Goal: Task Accomplishment & Management: Manage account settings

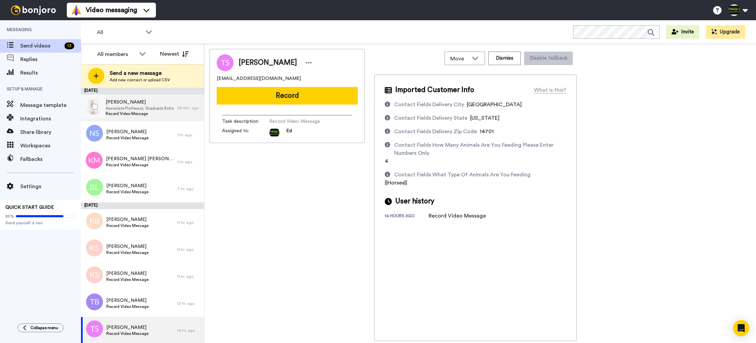
click at [139, 104] on span "[PERSON_NAME]" at bounding box center [140, 102] width 68 height 7
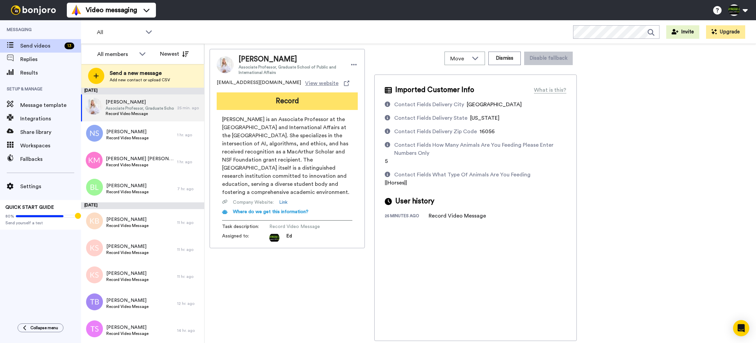
click at [289, 102] on button "Record" at bounding box center [287, 101] width 141 height 18
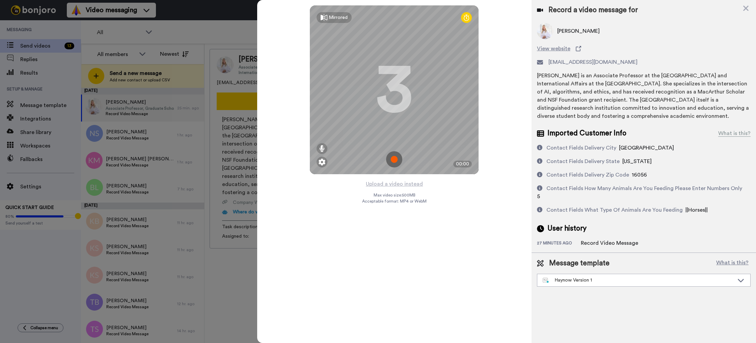
click at [393, 158] on img at bounding box center [394, 159] width 16 height 16
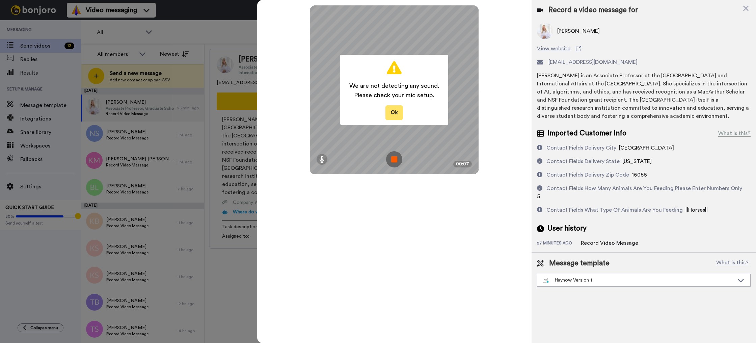
click at [395, 114] on button "Ok" at bounding box center [394, 112] width 18 height 15
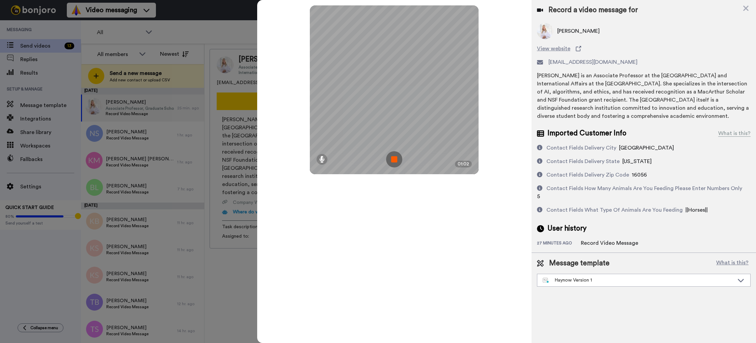
click at [395, 160] on img at bounding box center [394, 159] width 16 height 16
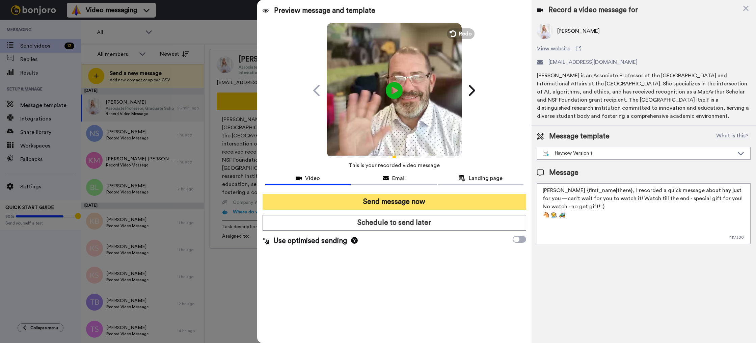
click at [415, 201] on button "Send message now" at bounding box center [395, 202] width 264 height 16
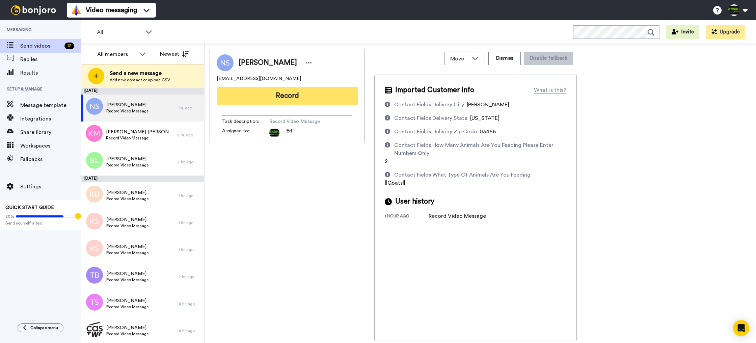
click at [299, 96] on button "Record" at bounding box center [287, 96] width 141 height 18
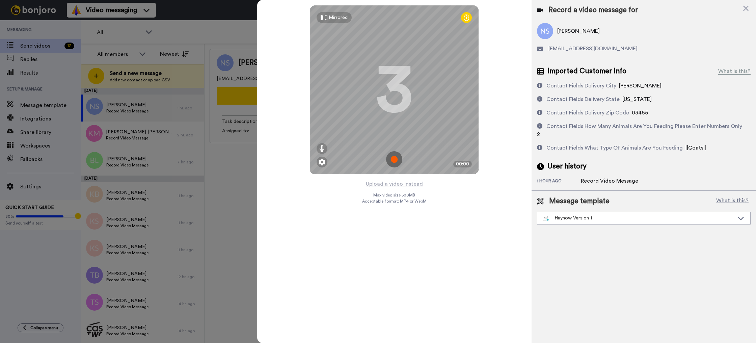
click at [397, 159] on img at bounding box center [394, 159] width 16 height 16
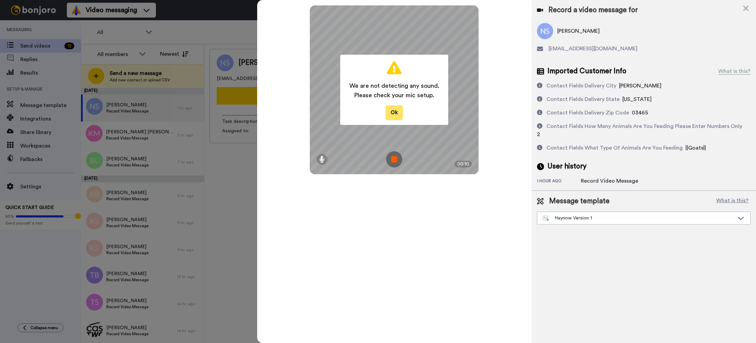
click at [395, 112] on button "Ok" at bounding box center [394, 112] width 18 height 15
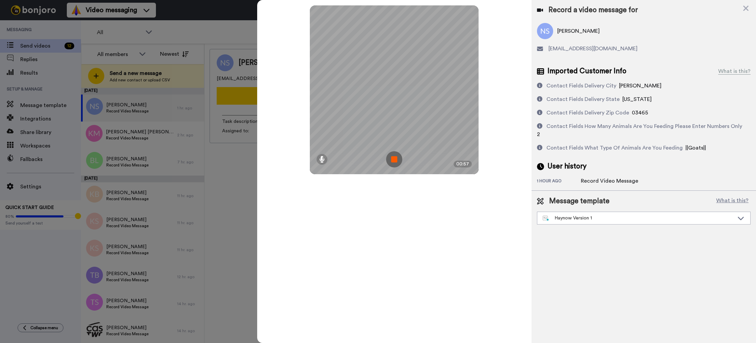
click at [392, 155] on img at bounding box center [394, 159] width 16 height 16
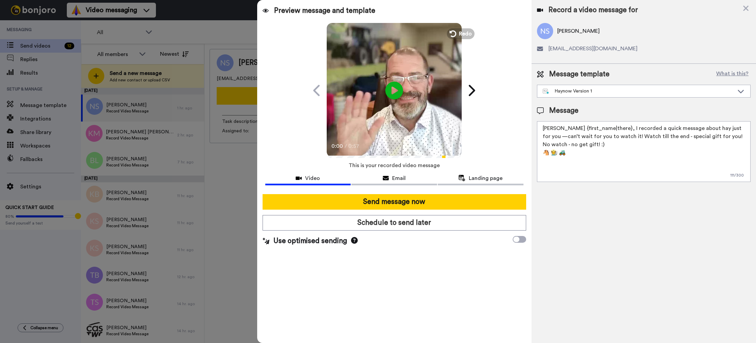
click at [398, 89] on icon "Play/Pause" at bounding box center [394, 90] width 18 height 32
click at [747, 9] on icon at bounding box center [745, 8] width 5 height 5
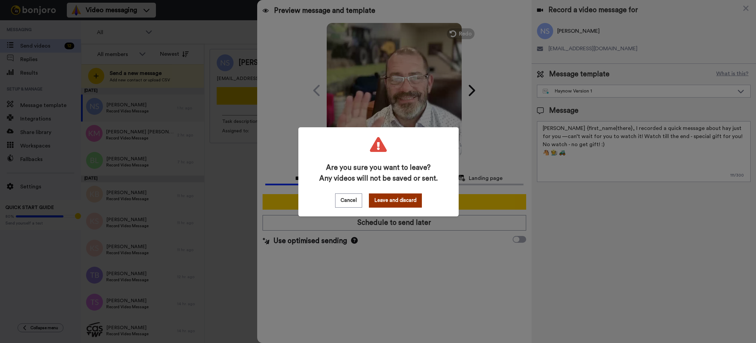
click at [409, 198] on button "Leave and discard" at bounding box center [395, 200] width 53 height 14
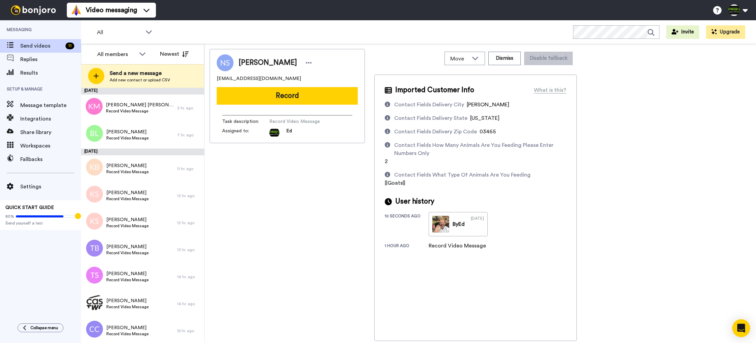
click at [745, 329] on div "Open Intercom Messenger" at bounding box center [741, 328] width 18 height 18
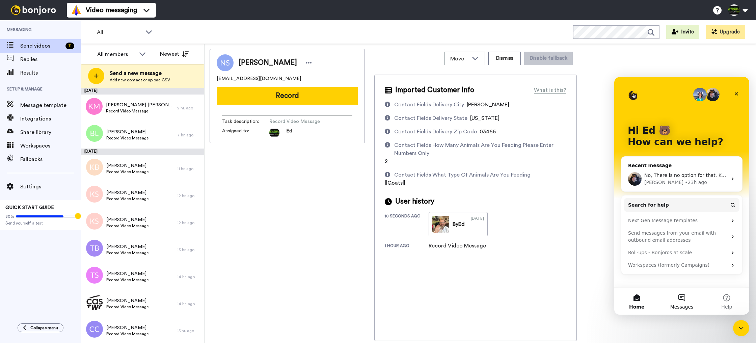
click at [681, 300] on button "Messages" at bounding box center [681, 301] width 45 height 27
click at [681, 300] on main "Hi Ed 🐻 How can we help? Recent message No, There is no option for that. Keep i…" at bounding box center [681, 196] width 135 height 238
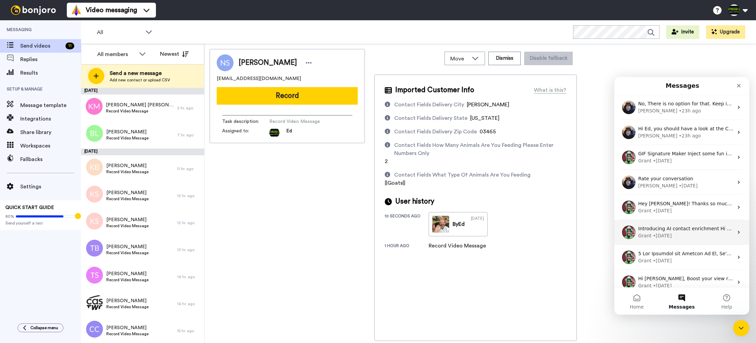
scroll to position [32, 0]
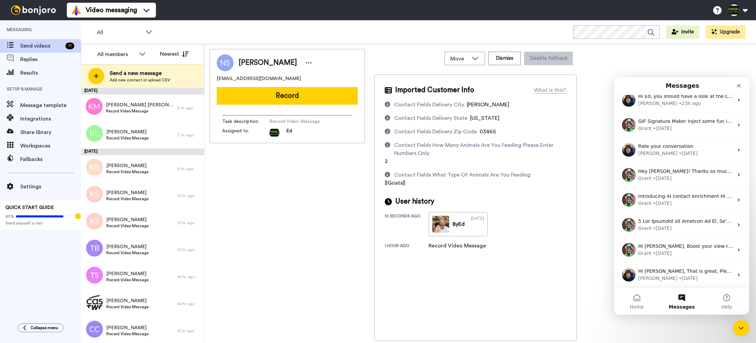
click at [684, 295] on button "Messages" at bounding box center [681, 301] width 45 height 27
click at [639, 298] on button "Home" at bounding box center [636, 301] width 45 height 27
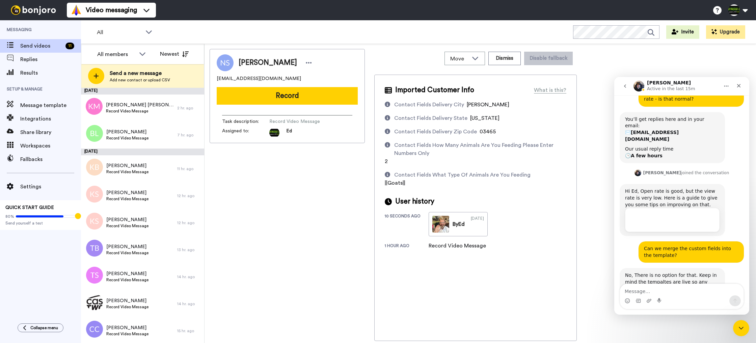
click at [673, 288] on textarea "Message…" at bounding box center [682, 289] width 124 height 11
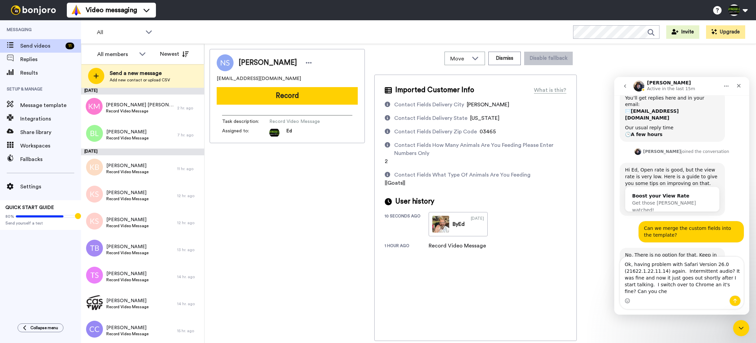
scroll to position [336, 0]
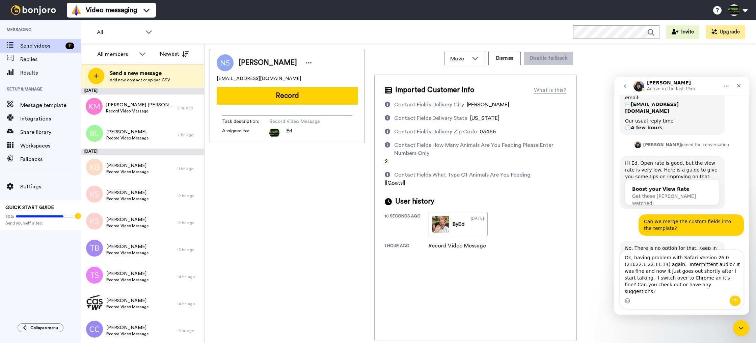
type textarea "Ok, having problem with Safari Version 26.0 (21622.1.22.11.14) again. Intermitt…"
click at [735, 298] on icon "Send a message…" at bounding box center [734, 300] width 5 height 5
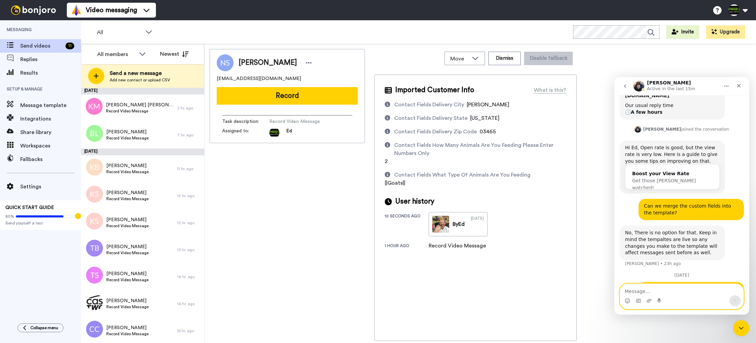
scroll to position [371, 0]
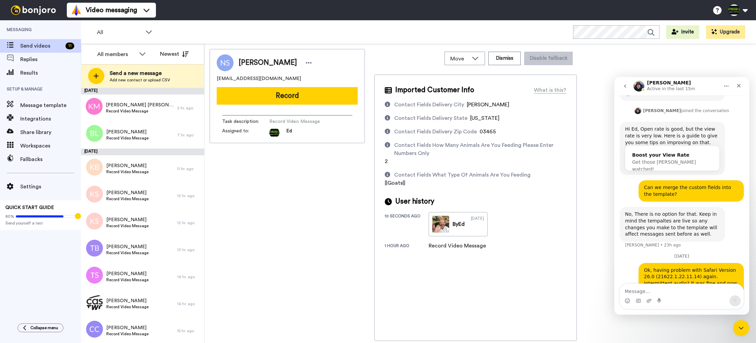
click at [282, 187] on div "Nicole Smith miszcoliee7510@gmail.com Record Task description : Record Video Me…" at bounding box center [287, 195] width 155 height 292
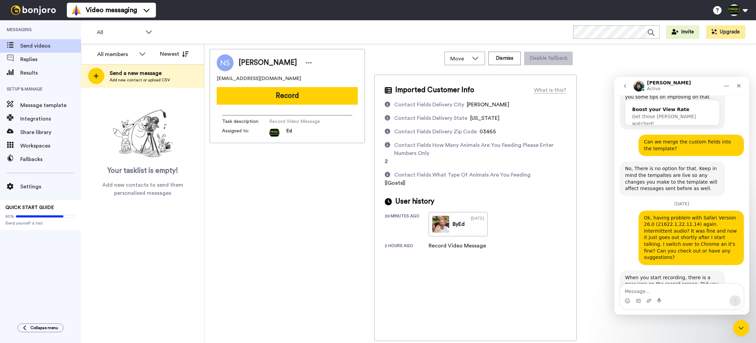
scroll to position [458, 0]
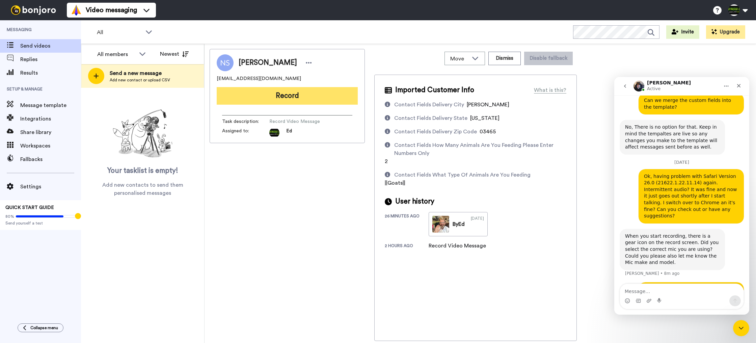
click at [277, 97] on button "Record" at bounding box center [287, 96] width 141 height 18
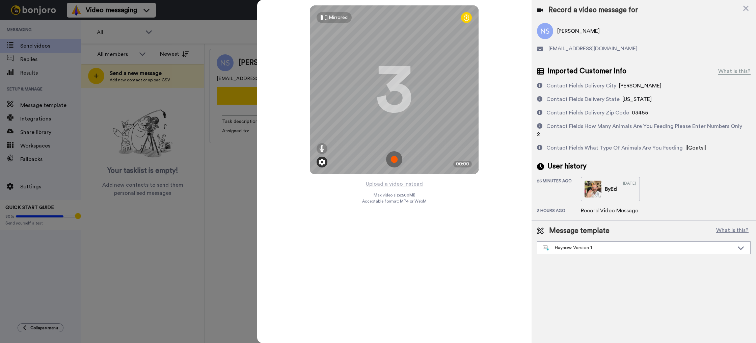
click at [326, 163] on div at bounding box center [322, 162] width 11 height 11
click at [321, 161] on img at bounding box center [322, 162] width 7 height 7
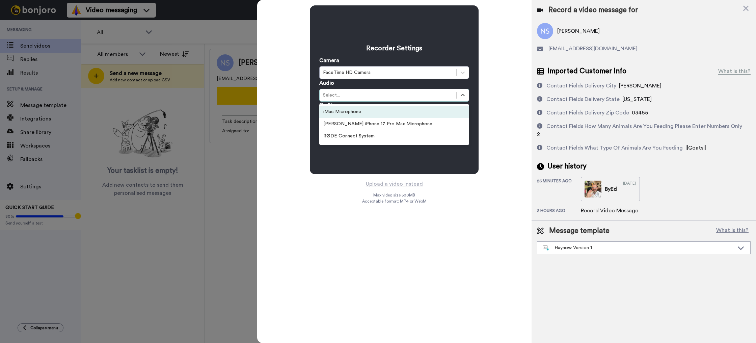
click at [352, 94] on div "Select..." at bounding box center [388, 95] width 130 height 7
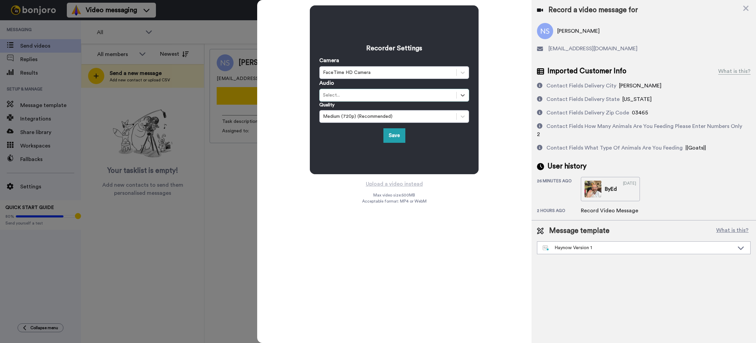
click at [359, 95] on div "Select..." at bounding box center [388, 95] width 130 height 7
click at [746, 8] on icon at bounding box center [745, 8] width 5 height 5
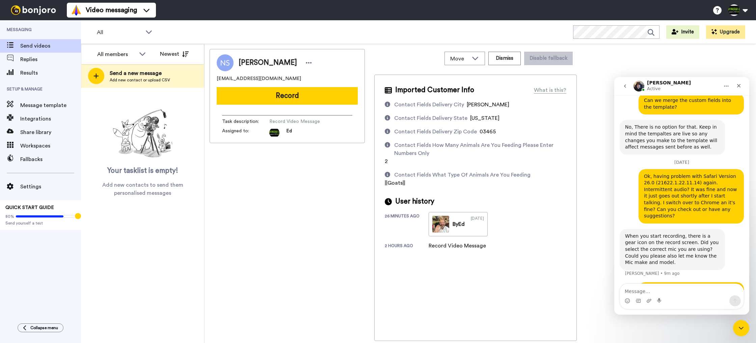
scroll to position [0, 0]
click at [675, 291] on textarea "Message…" at bounding box center [682, 289] width 124 height 11
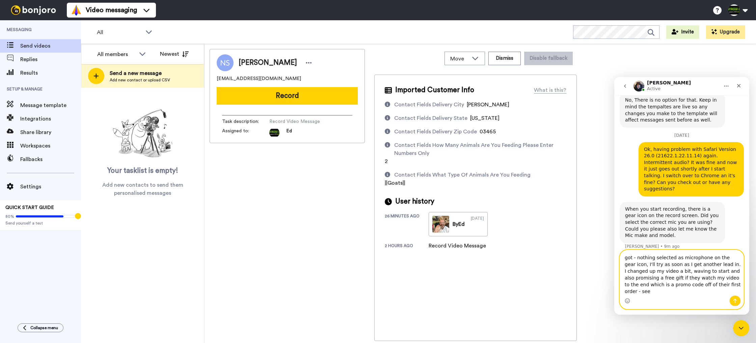
scroll to position [491, 0]
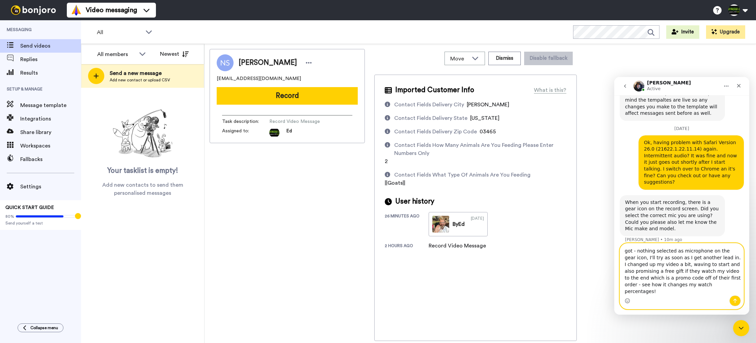
type textarea "got - nothing selected as microphone on the gear icon, I'll try as soon as I ge…"
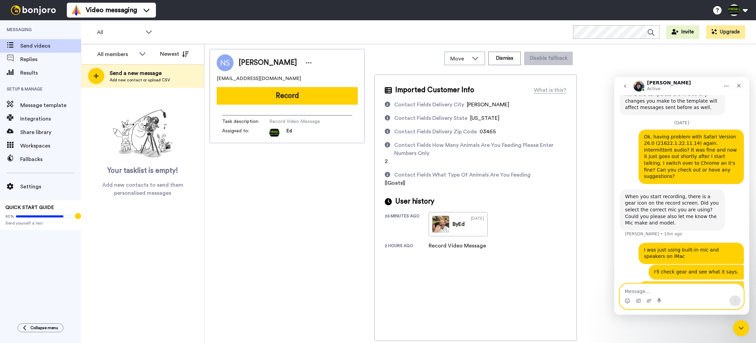
scroll to position [518, 0]
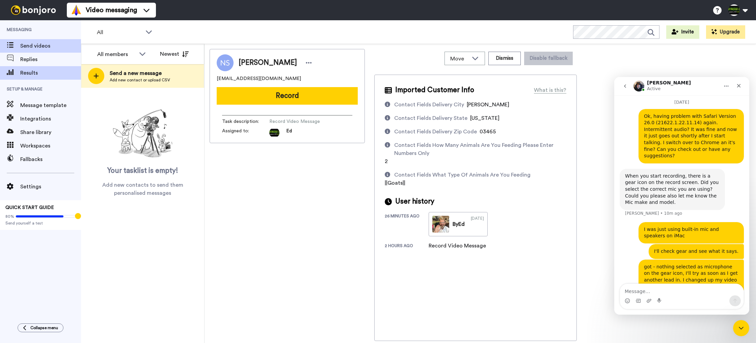
click at [30, 72] on span "Results" at bounding box center [50, 73] width 61 height 8
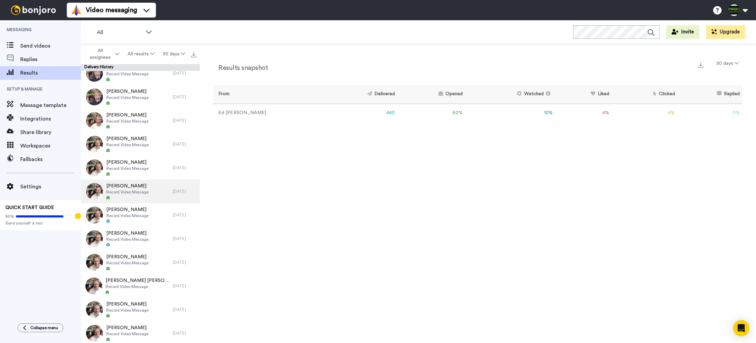
scroll to position [341, 0]
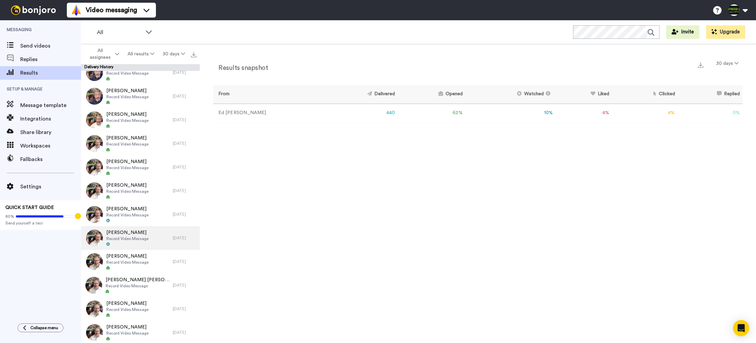
click at [151, 239] on div "[PERSON_NAME] Record Video Message" at bounding box center [127, 238] width 92 height 24
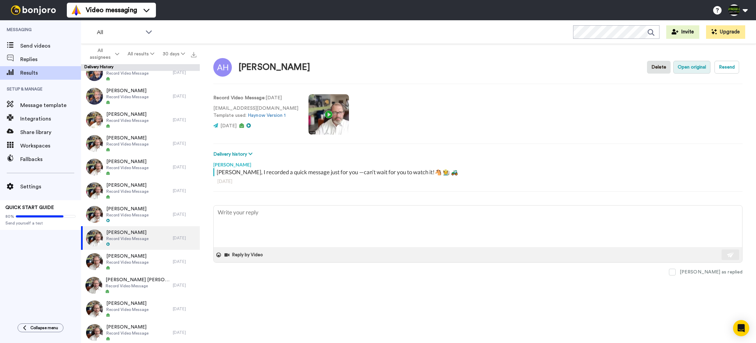
click at [682, 69] on button "Open original" at bounding box center [691, 67] width 37 height 13
type textarea "x"
click at [742, 326] on icon "Open Intercom Messenger" at bounding box center [741, 328] width 8 height 9
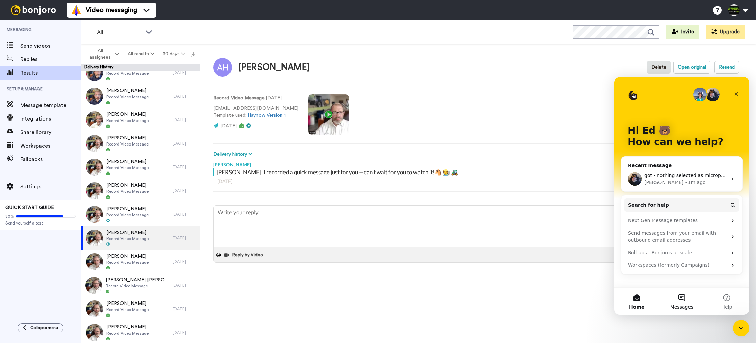
click at [679, 297] on button "Messages" at bounding box center [681, 301] width 45 height 27
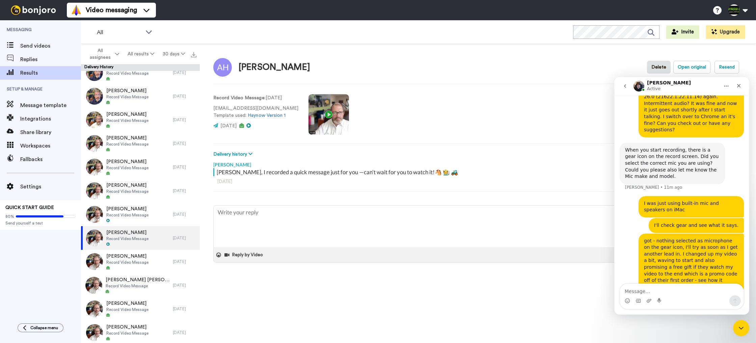
click at [683, 296] on div "Intercom messenger" at bounding box center [682, 300] width 124 height 11
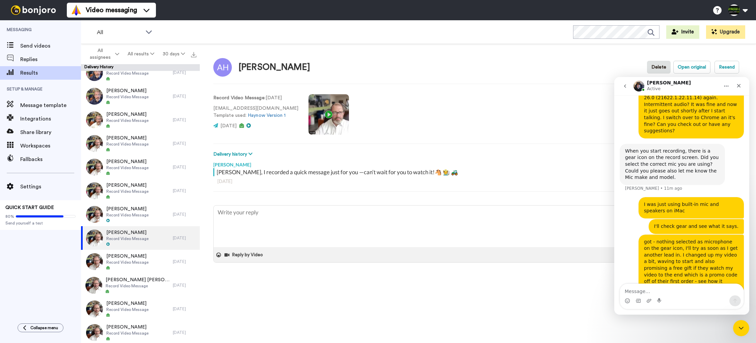
scroll to position [544, 0]
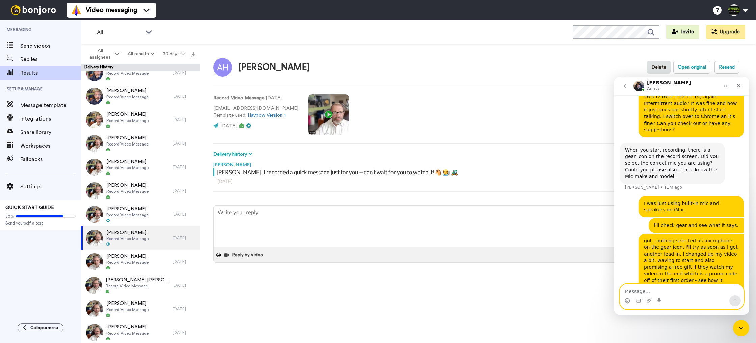
click at [674, 294] on textarea "Message…" at bounding box center [682, 289] width 124 height 11
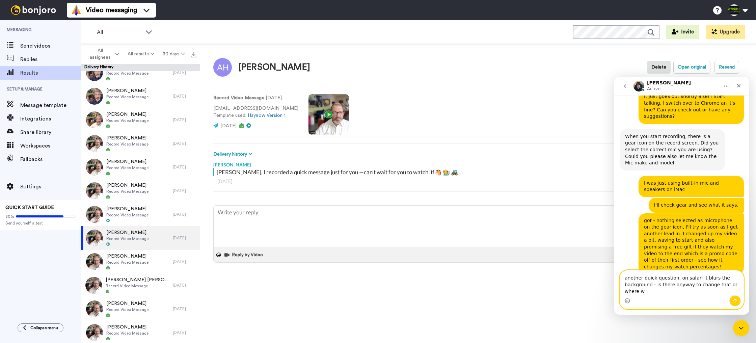
scroll to position [564, 0]
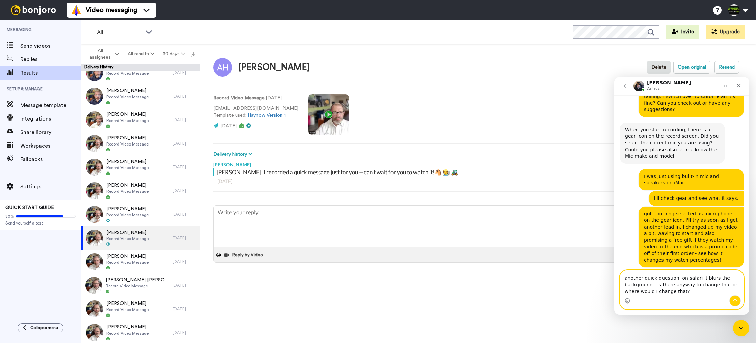
type textarea "another quick question, on safari it blurs the background - is there anyway to …"
click at [733, 299] on icon "Send a message…" at bounding box center [734, 300] width 5 height 5
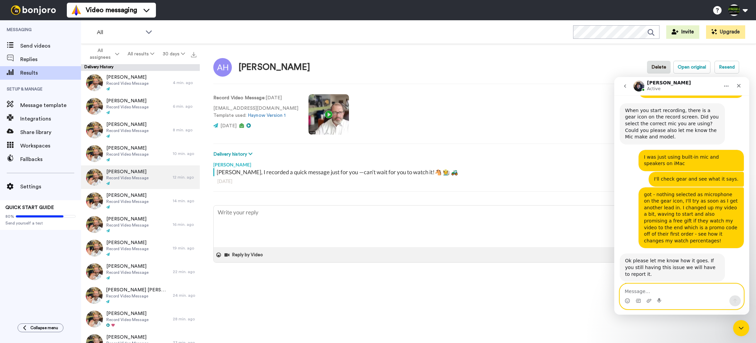
scroll to position [0, 0]
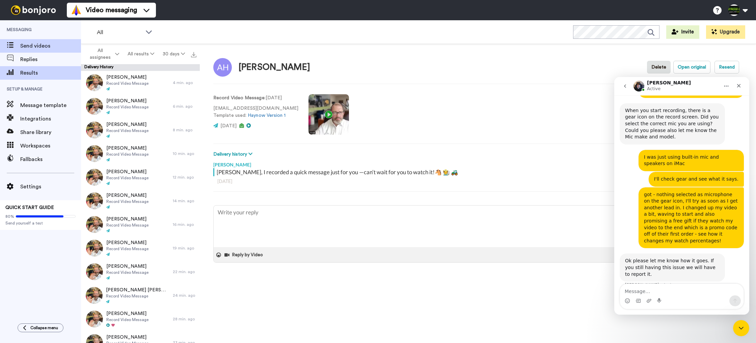
click at [41, 50] on span "Send videos" at bounding box center [50, 46] width 61 height 8
type textarea "x"
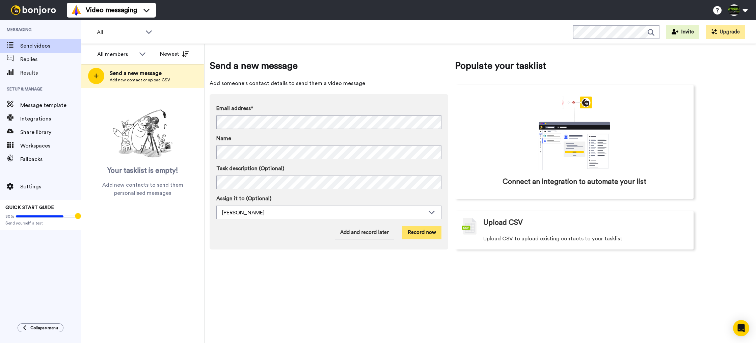
click at [432, 236] on button "Record now" at bounding box center [421, 232] width 39 height 13
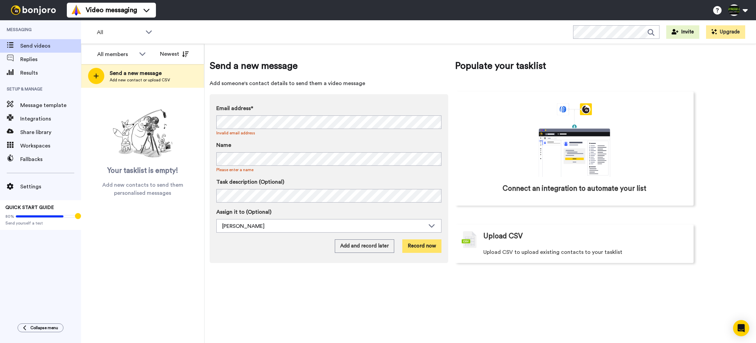
click at [430, 249] on button "Record now" at bounding box center [421, 245] width 39 height 13
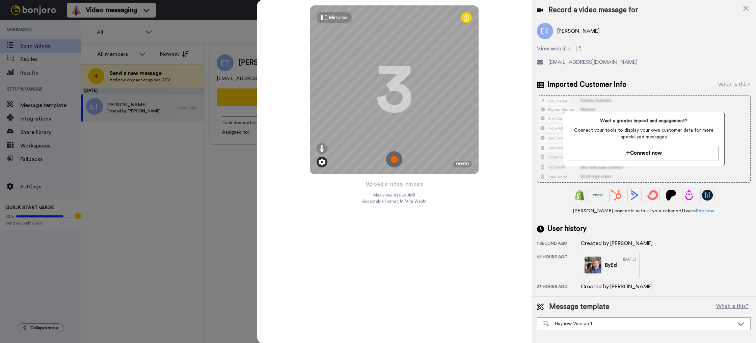
click at [320, 164] on img at bounding box center [322, 162] width 7 height 7
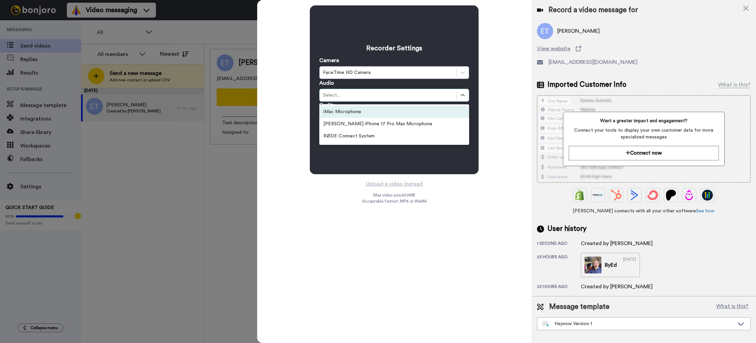
click at [366, 92] on div "Select..." at bounding box center [388, 95] width 130 height 7
click at [363, 110] on div "iMac Microphone" at bounding box center [394, 112] width 150 height 12
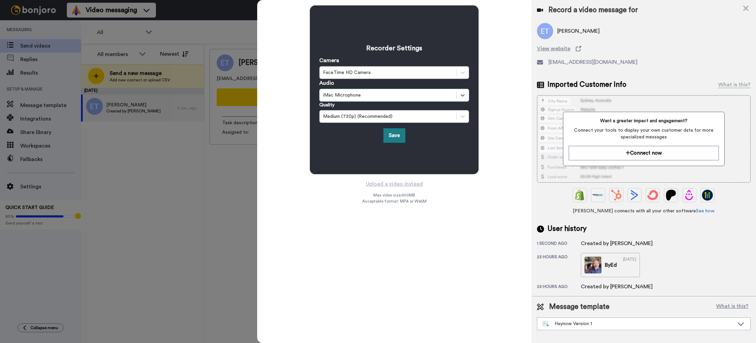
click at [396, 135] on button "Save" at bounding box center [394, 135] width 22 height 15
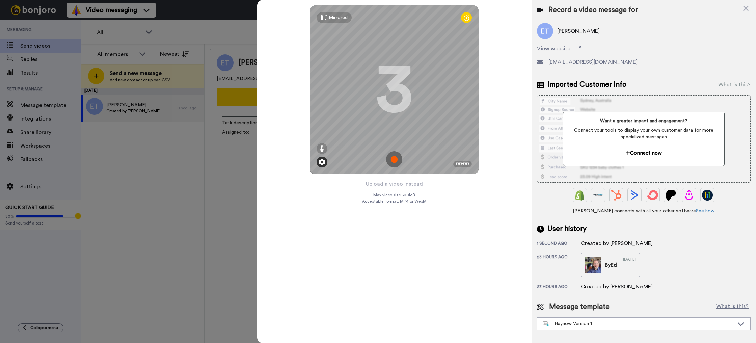
click at [322, 163] on img at bounding box center [322, 162] width 7 height 7
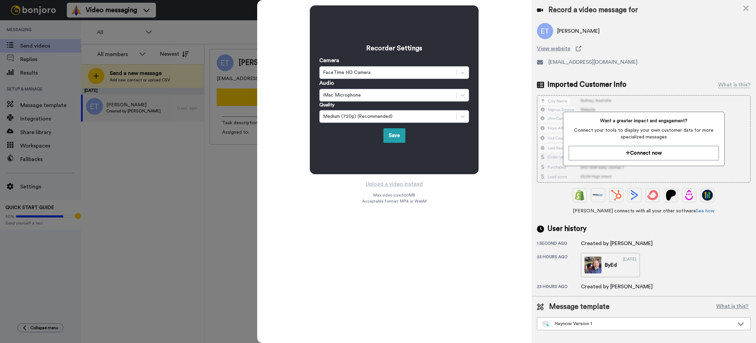
click at [396, 131] on button "Save" at bounding box center [394, 135] width 22 height 15
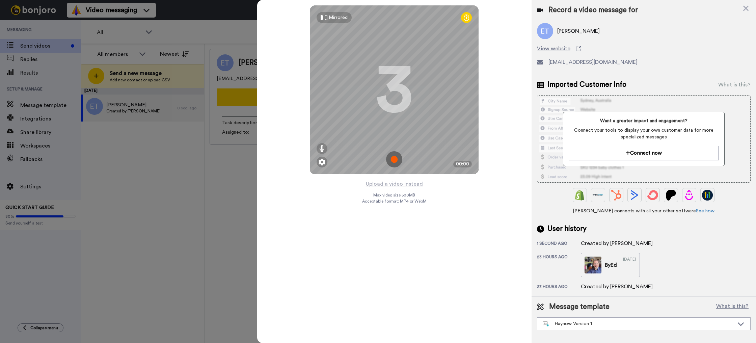
click at [468, 18] on icon at bounding box center [466, 17] width 5 height 7
click at [614, 151] on button "Connect now" at bounding box center [644, 153] width 150 height 15
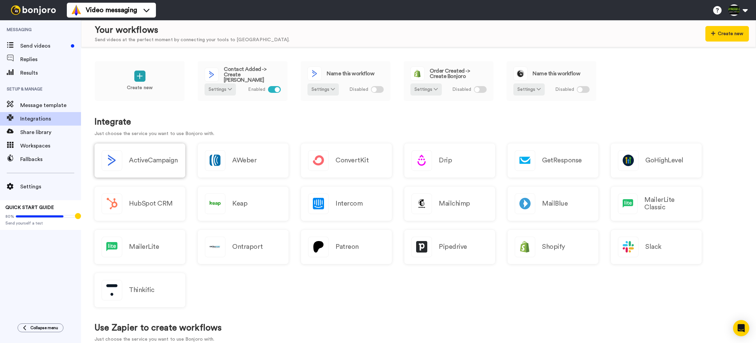
click at [151, 160] on h2 "ActiveCampaign" at bounding box center [153, 160] width 49 height 7
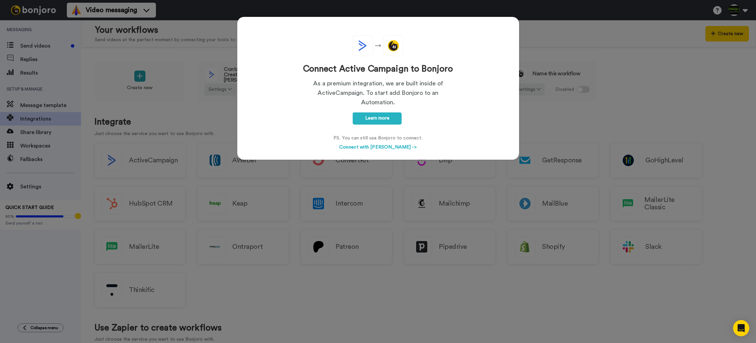
click at [381, 149] on button "Connect with [PERSON_NAME] ->" at bounding box center [377, 147] width 81 height 8
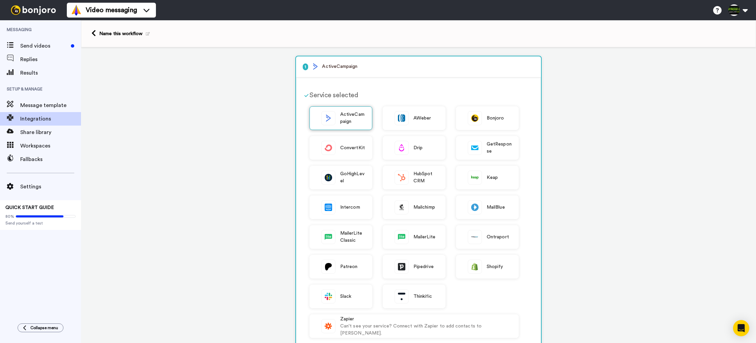
click at [352, 119] on span "ActiveCampaign" at bounding box center [352, 118] width 25 height 14
click at [348, 119] on span "ActiveCampaign" at bounding box center [352, 118] width 25 height 14
click at [43, 118] on span "Integrations" at bounding box center [50, 119] width 61 height 8
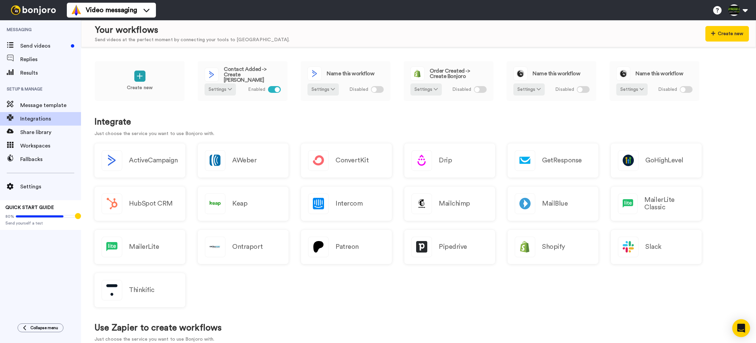
click at [745, 326] on div "Open Intercom Messenger" at bounding box center [741, 328] width 18 height 18
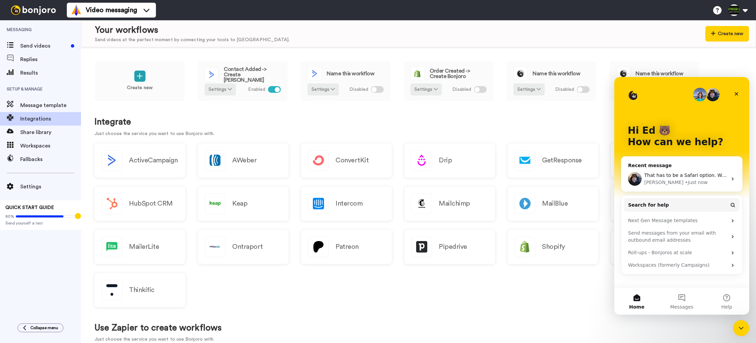
click at [676, 174] on span "That has to be a Safari option. We do not have options for that in the app." at bounding box center [731, 174] width 175 height 5
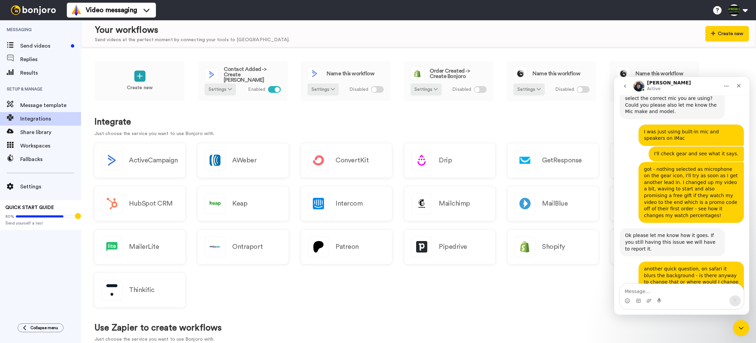
scroll to position [609, 0]
click at [655, 293] on textarea "Message…" at bounding box center [682, 289] width 124 height 11
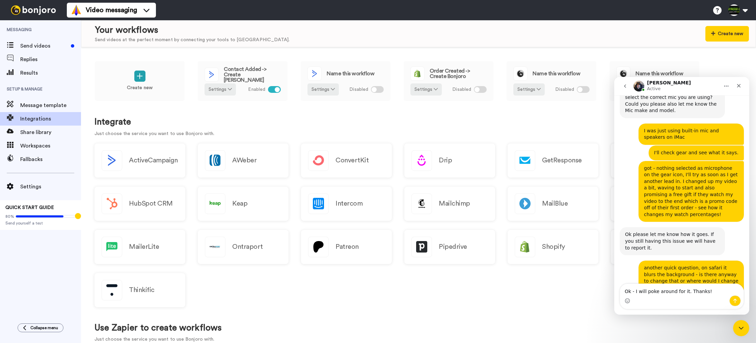
type textarea "Ok - I will poke around for it. Thanks!"
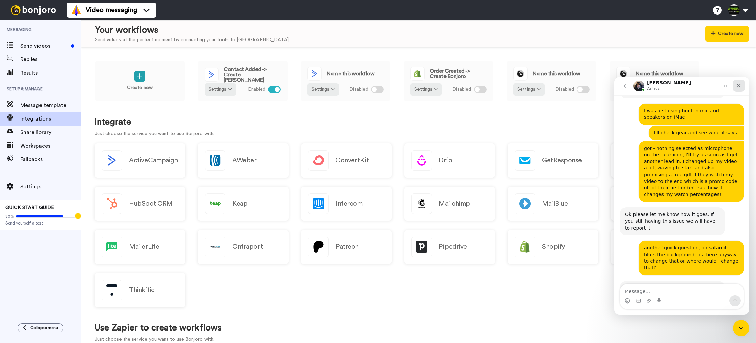
click at [737, 84] on icon "Close" at bounding box center [738, 85] width 5 height 5
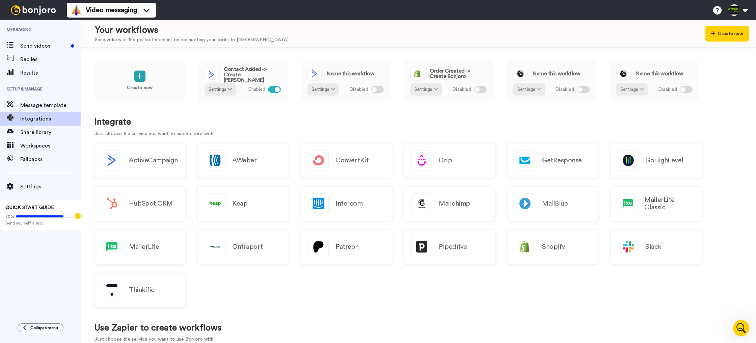
scroll to position [0, 0]
click at [38, 49] on span "Send videos" at bounding box center [44, 46] width 48 height 8
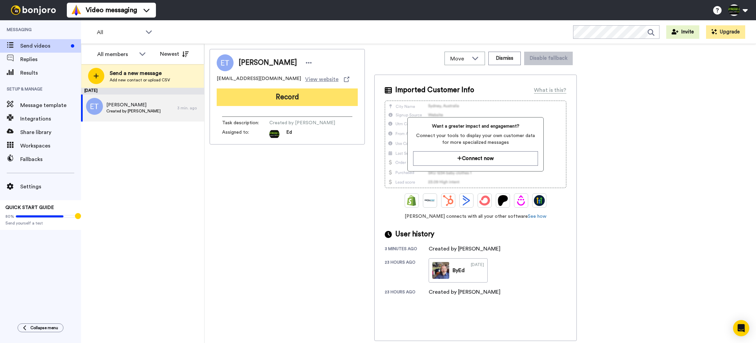
click at [304, 101] on button "Record" at bounding box center [287, 97] width 141 height 18
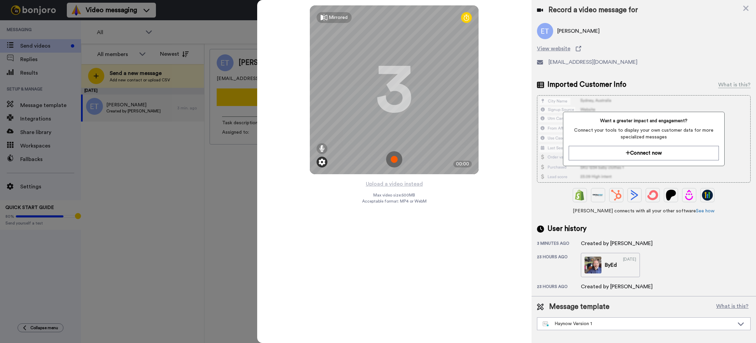
click at [323, 162] on img at bounding box center [322, 162] width 7 height 7
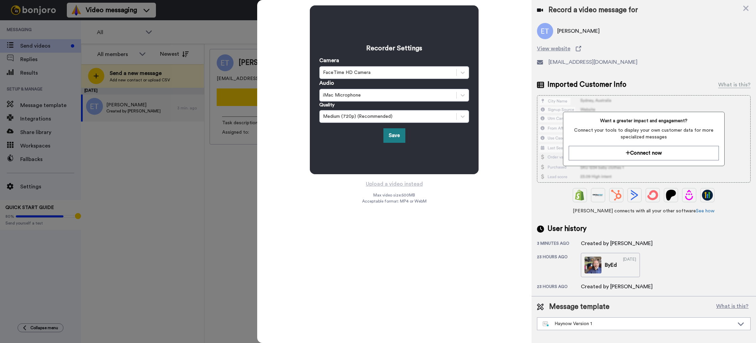
click at [393, 135] on button "Save" at bounding box center [394, 135] width 22 height 15
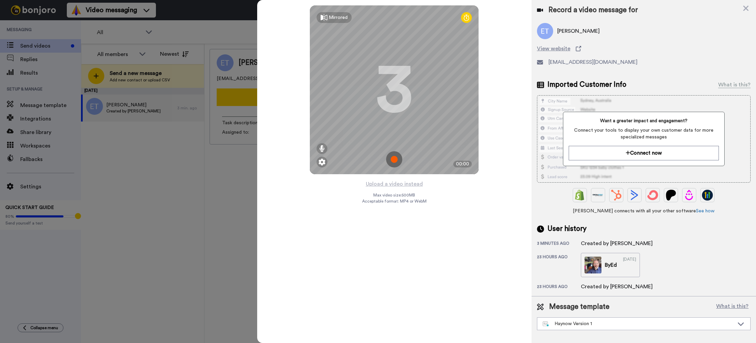
click at [741, 38] on div "[PERSON_NAME]" at bounding box center [644, 31] width 214 height 16
click at [518, 128] on div "Mirrored Redo 3 00:00" at bounding box center [394, 90] width 274 height 180
click at [748, 8] on icon at bounding box center [745, 8] width 7 height 8
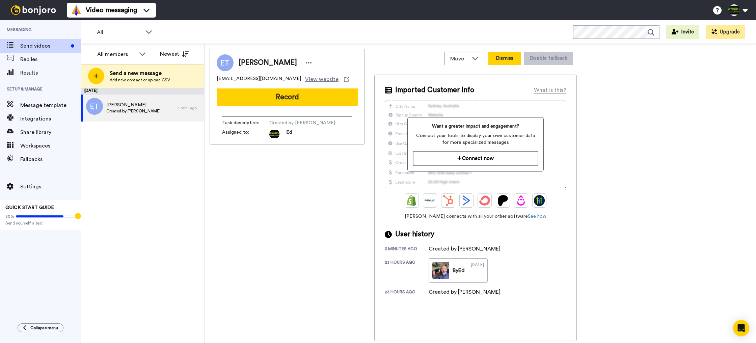
click at [505, 61] on button "Dismiss" at bounding box center [504, 58] width 32 height 13
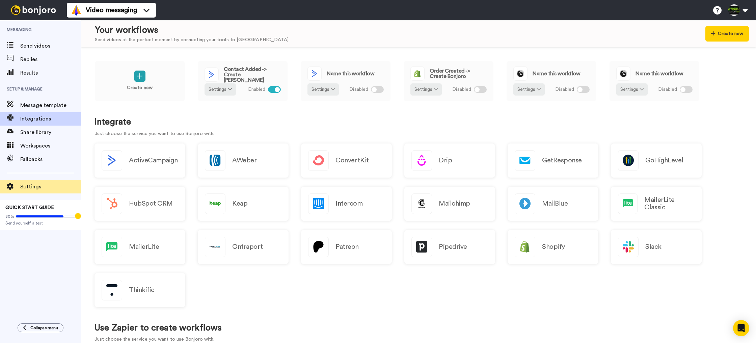
click at [32, 186] on span "Settings" at bounding box center [50, 187] width 61 height 8
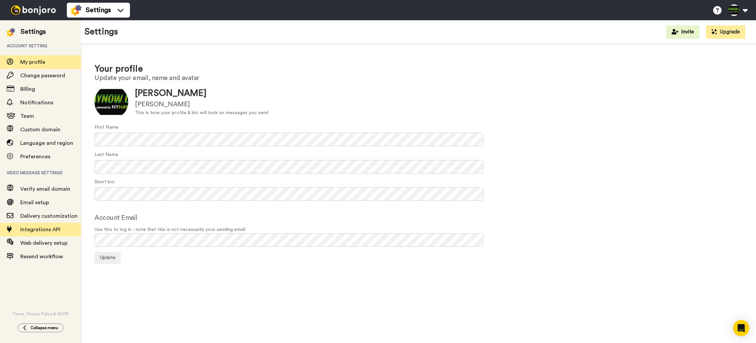
click at [51, 231] on span "Integrations API" at bounding box center [40, 229] width 40 height 5
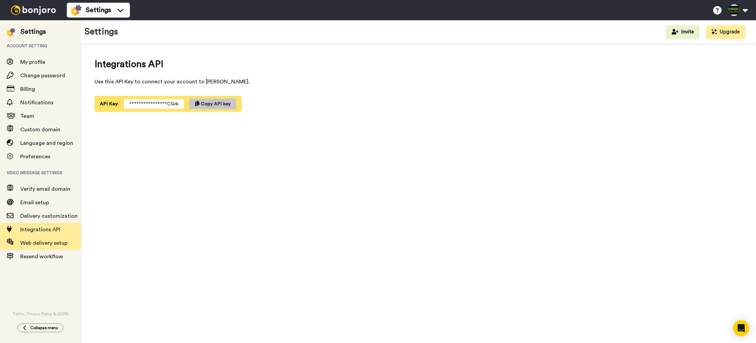
click at [62, 243] on span "Web delivery setup" at bounding box center [43, 242] width 47 height 5
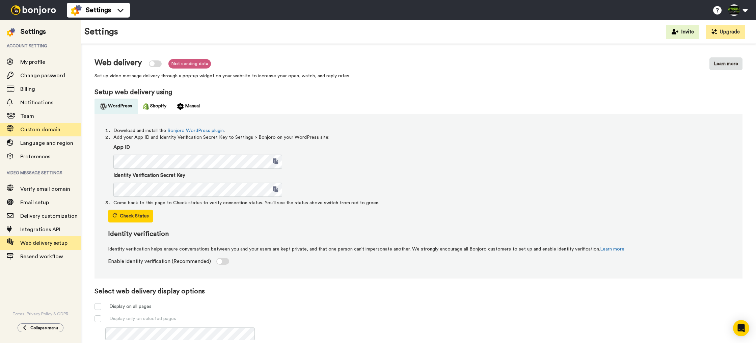
click at [47, 130] on span "Custom domain" at bounding box center [40, 129] width 40 height 5
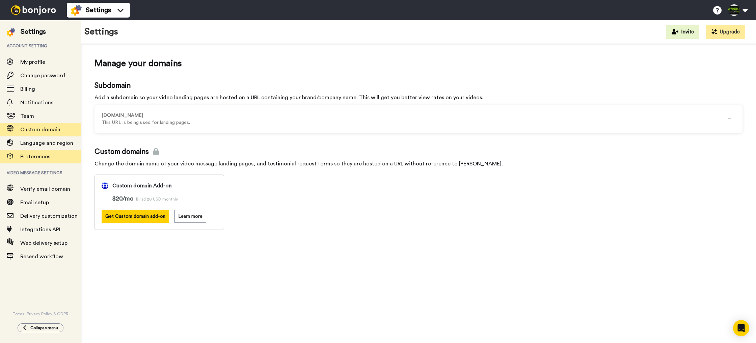
click at [45, 156] on span "Preferences" at bounding box center [35, 156] width 30 height 5
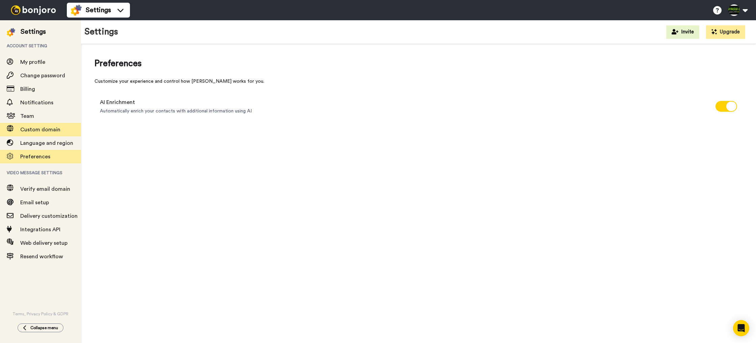
click at [48, 131] on span "Custom domain" at bounding box center [40, 129] width 40 height 5
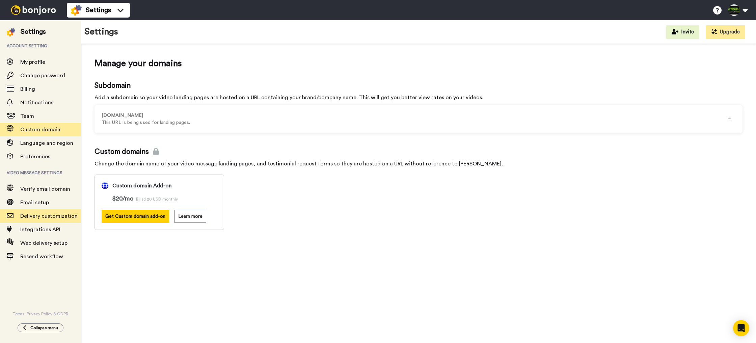
click at [51, 215] on span "Delivery customization" at bounding box center [48, 215] width 57 height 5
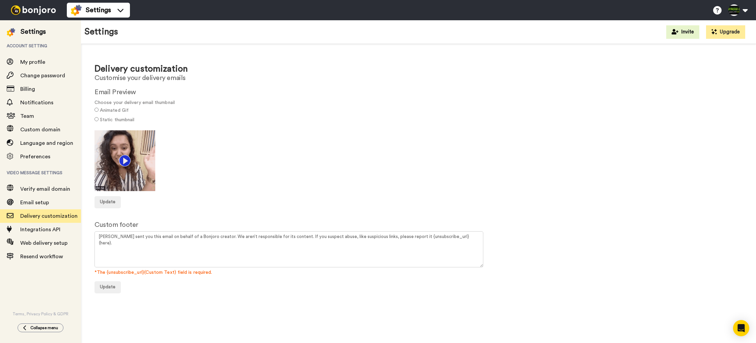
click at [124, 116] on label "Static thumbnail" at bounding box center [117, 119] width 34 height 7
click at [115, 110] on label "Animated Gif" at bounding box center [114, 110] width 29 height 7
click at [125, 161] on img at bounding box center [124, 160] width 61 height 61
click at [114, 202] on span "Update" at bounding box center [108, 201] width 16 height 5
click at [456, 236] on textarea "[PERSON_NAME] sent you this email on behalf of a Bonjoro creator. We aren’t res…" at bounding box center [288, 249] width 389 height 36
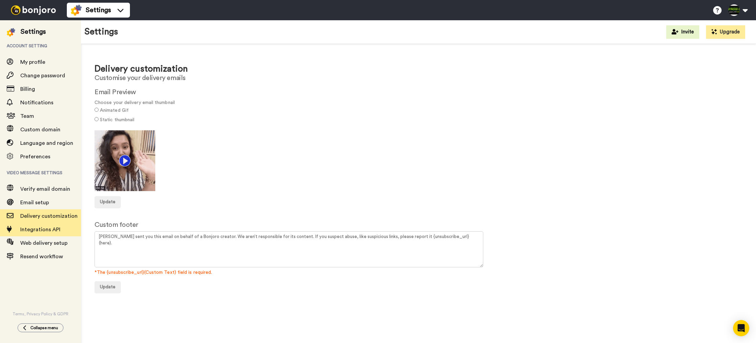
click at [54, 229] on span "Integrations API" at bounding box center [40, 229] width 40 height 5
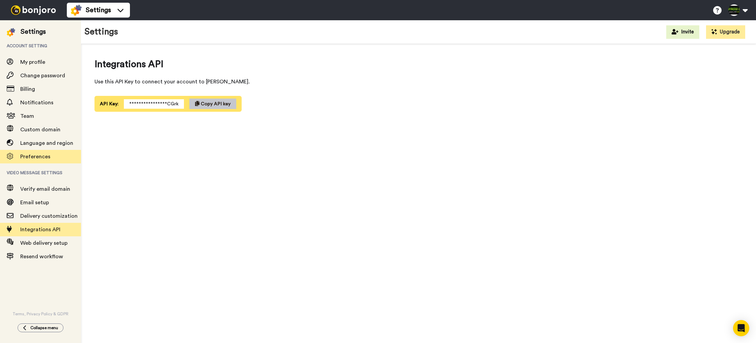
click at [44, 155] on span "Preferences" at bounding box center [35, 156] width 30 height 5
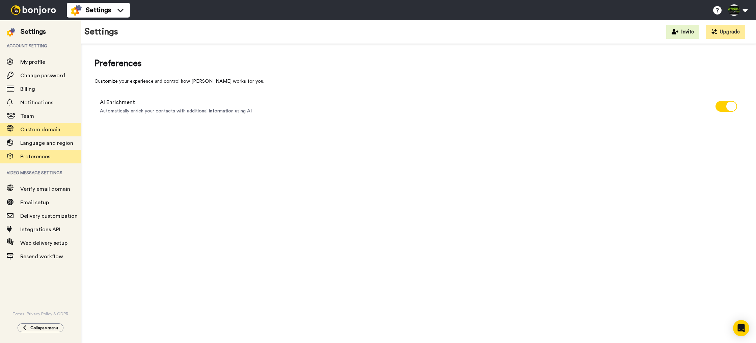
click at [45, 130] on span "Custom domain" at bounding box center [40, 129] width 40 height 5
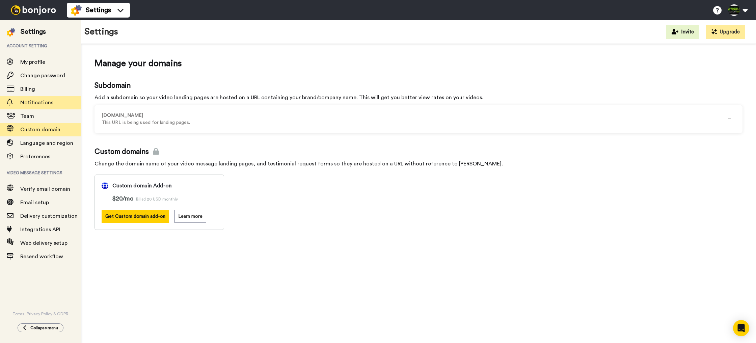
click at [28, 104] on span "Notifications" at bounding box center [36, 102] width 33 height 5
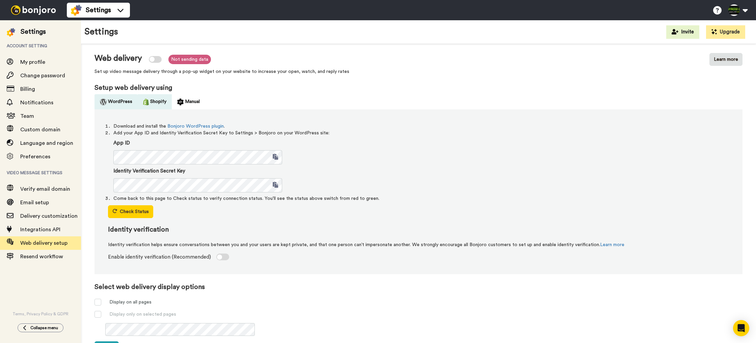
scroll to position [5, 0]
click at [155, 102] on button "Shopify" at bounding box center [155, 100] width 34 height 15
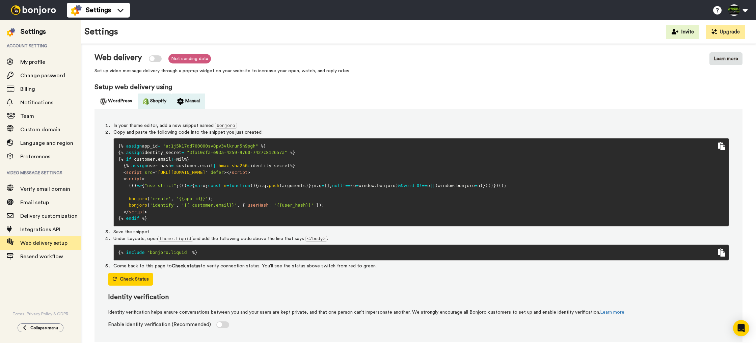
click at [191, 102] on button "Manual" at bounding box center [188, 100] width 33 height 15
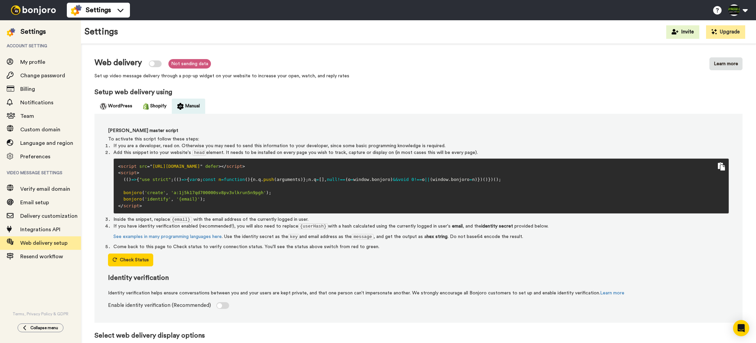
scroll to position [0, 0]
click at [158, 110] on button "Shopify" at bounding box center [155, 106] width 34 height 15
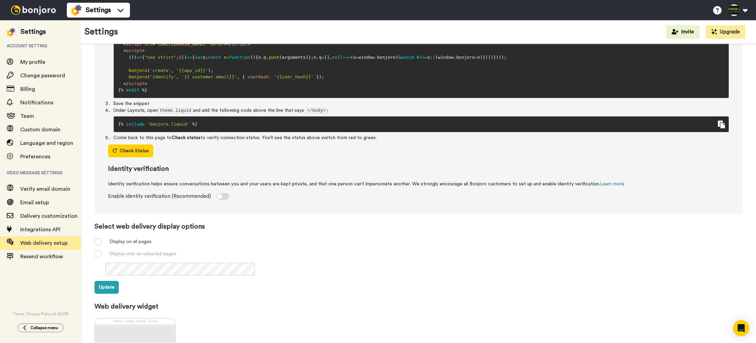
scroll to position [136, 0]
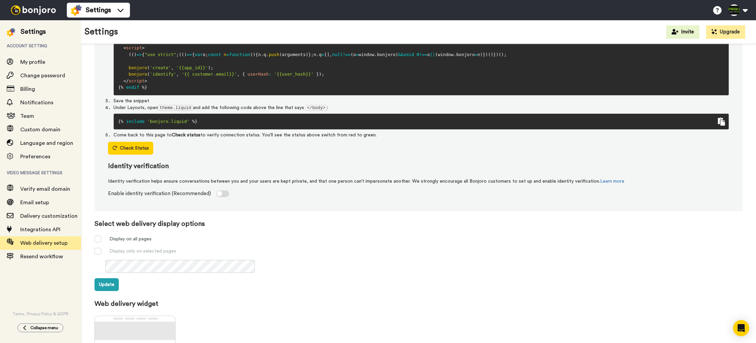
click at [220, 191] on div at bounding box center [222, 193] width 13 height 7
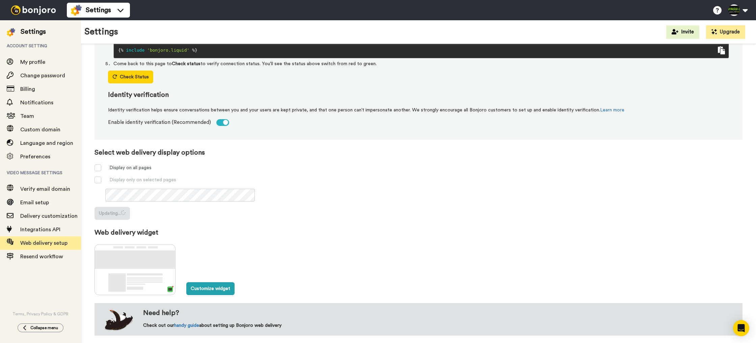
scroll to position [207, 0]
click at [229, 289] on button "Customize widget" at bounding box center [210, 288] width 48 height 13
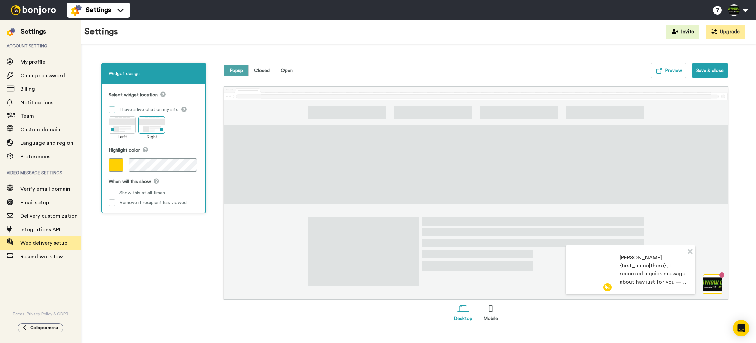
click at [147, 110] on div "I have a live chat on my site" at bounding box center [148, 109] width 59 height 7
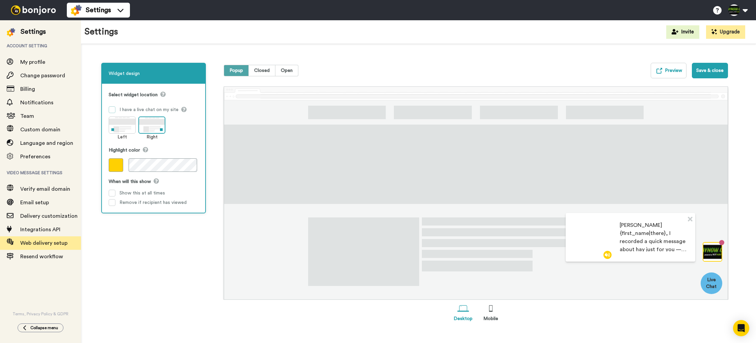
click at [172, 111] on div "I have a live chat on my site" at bounding box center [148, 109] width 59 height 7
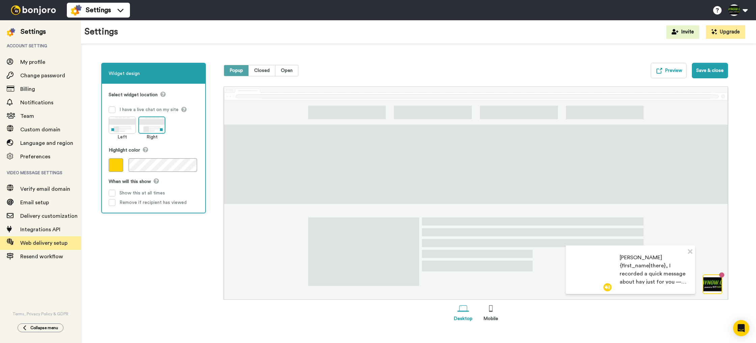
click at [117, 165] on span at bounding box center [116, 164] width 15 height 13
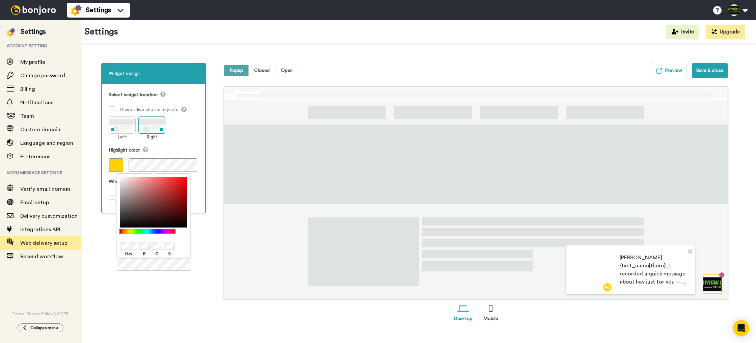
click at [138, 230] on div at bounding box center [148, 231] width 58 height 4
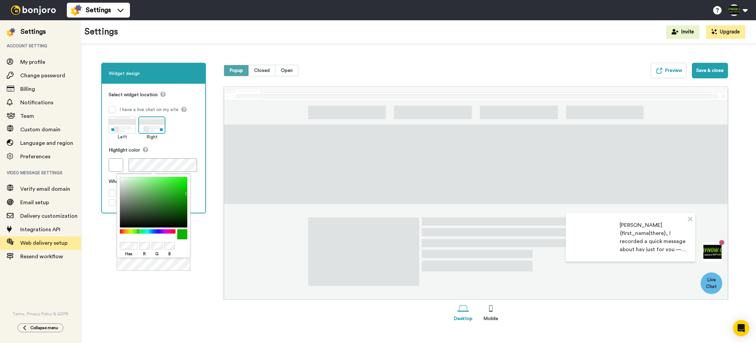
click at [185, 192] on div at bounding box center [153, 202] width 67 height 51
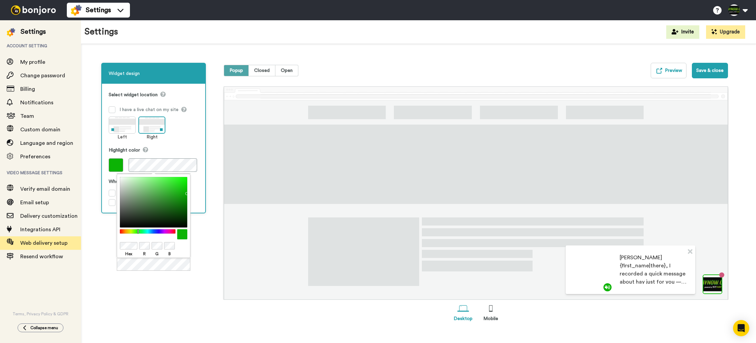
click at [180, 143] on div "Select widget location I have a live chat on my site Left Right Highlight color…" at bounding box center [154, 147] width 90 height 115
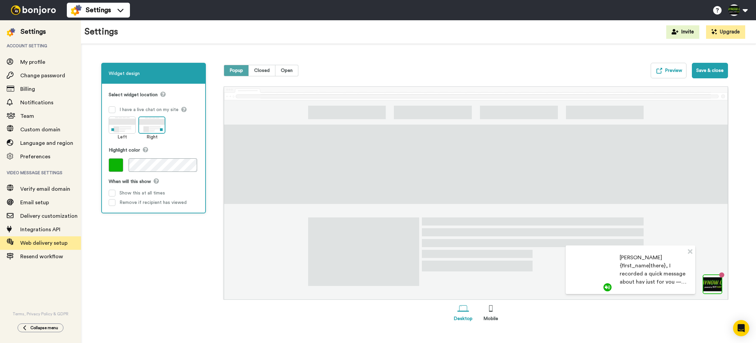
click at [183, 135] on div "Left Right" at bounding box center [154, 128] width 90 height 24
click at [113, 109] on span at bounding box center [112, 109] width 7 height 7
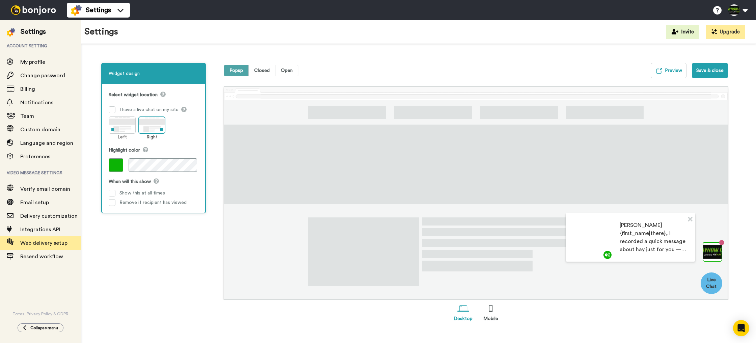
click at [235, 70] on span "Popup" at bounding box center [236, 70] width 25 height 11
click at [673, 71] on button "Preview" at bounding box center [669, 71] width 36 height 16
click at [261, 72] on span "Closed" at bounding box center [261, 70] width 27 height 11
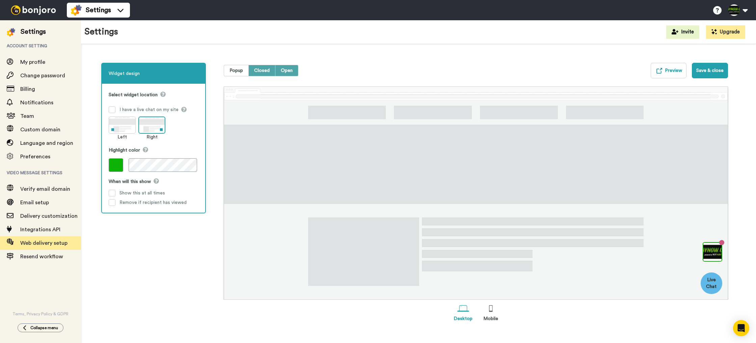
click at [292, 71] on span "Open" at bounding box center [286, 70] width 23 height 11
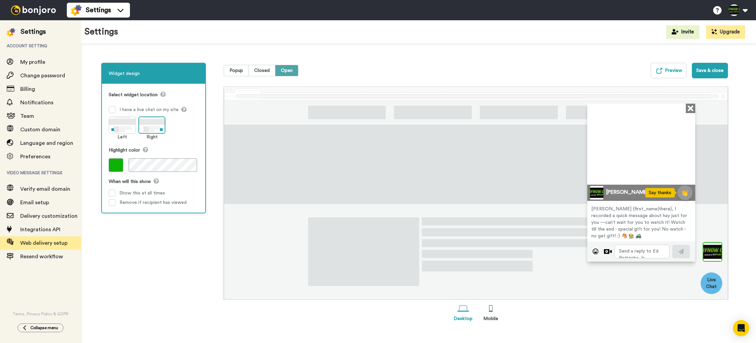
click at [493, 308] on div at bounding box center [490, 308] width 13 height 13
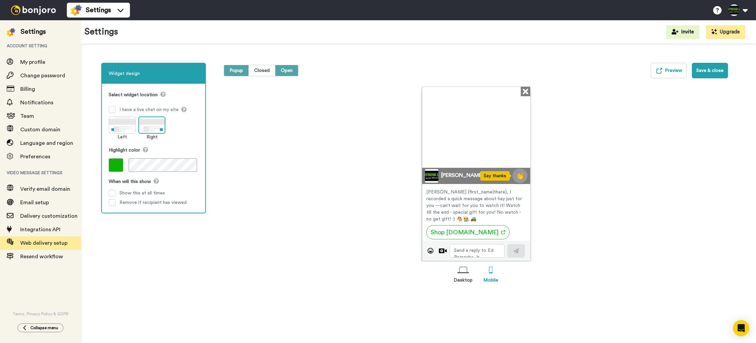
click at [227, 72] on span "Popup" at bounding box center [236, 70] width 25 height 11
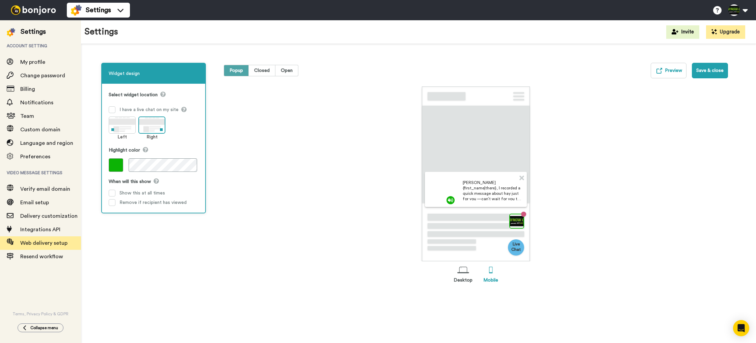
click at [42, 243] on span "Web delivery setup" at bounding box center [43, 242] width 47 height 5
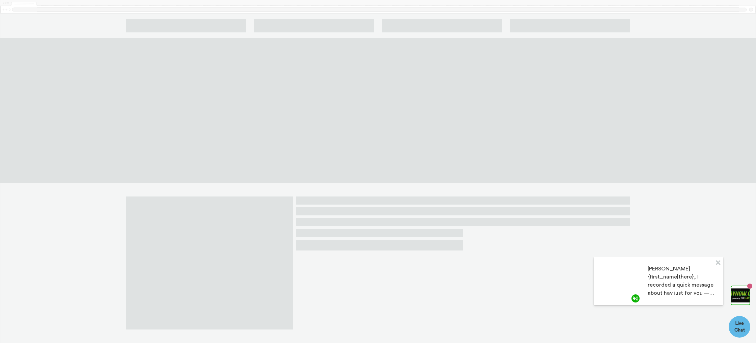
click at [618, 277] on video at bounding box center [618, 280] width 49 height 49
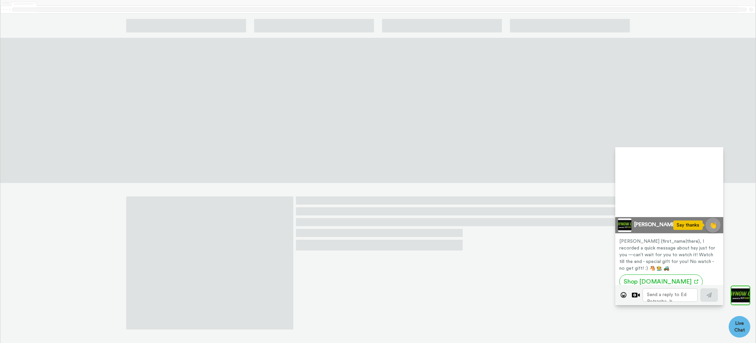
scroll to position [11, 0]
click at [624, 205] on icon at bounding box center [624, 207] width 10 height 12
click at [627, 207] on icon at bounding box center [624, 207] width 11 height 11
click at [662, 294] on textarea at bounding box center [670, 294] width 55 height 13
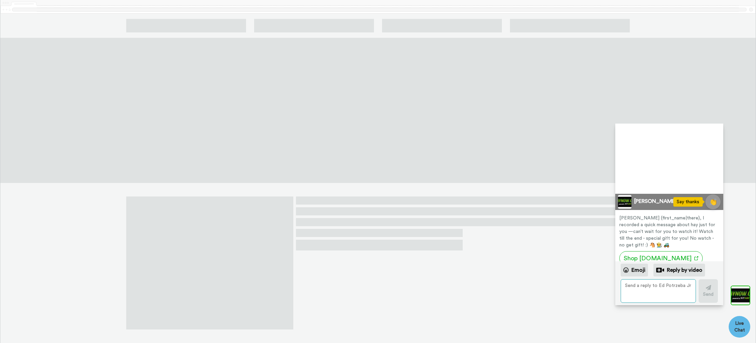
click at [647, 291] on textarea at bounding box center [658, 291] width 75 height 24
click at [739, 169] on span at bounding box center [377, 110] width 755 height 145
click at [457, 76] on span at bounding box center [377, 110] width 755 height 145
click at [739, 292] on img at bounding box center [740, 295] width 18 height 18
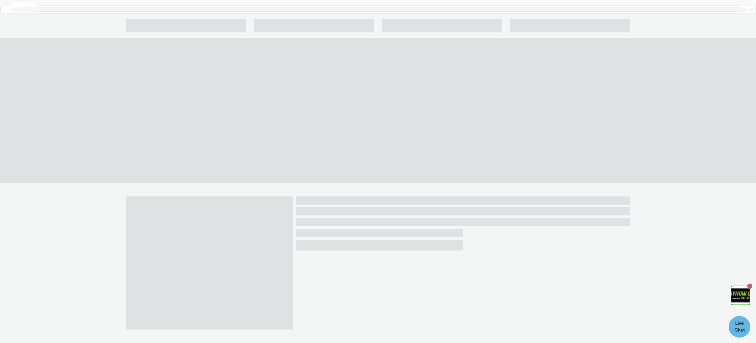
click at [739, 292] on img at bounding box center [740, 295] width 18 height 18
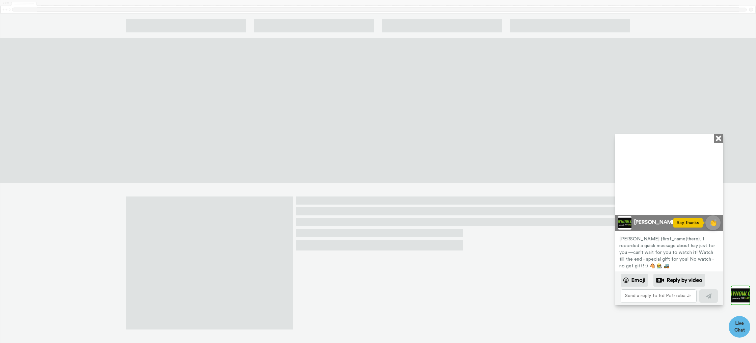
click at [569, 257] on div at bounding box center [463, 262] width 334 height 133
click at [722, 139] on icon "Close" at bounding box center [718, 138] width 7 height 8
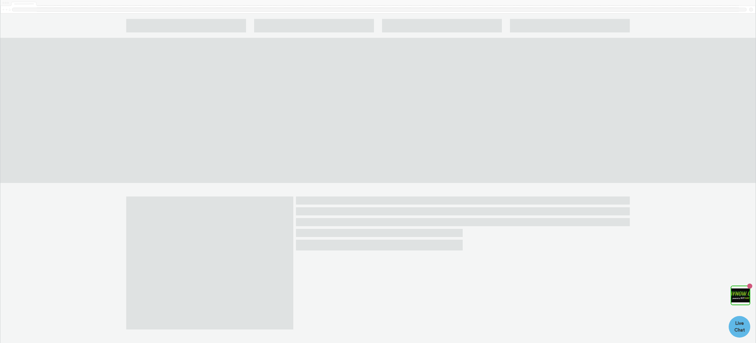
click at [740, 300] on img at bounding box center [740, 295] width 18 height 18
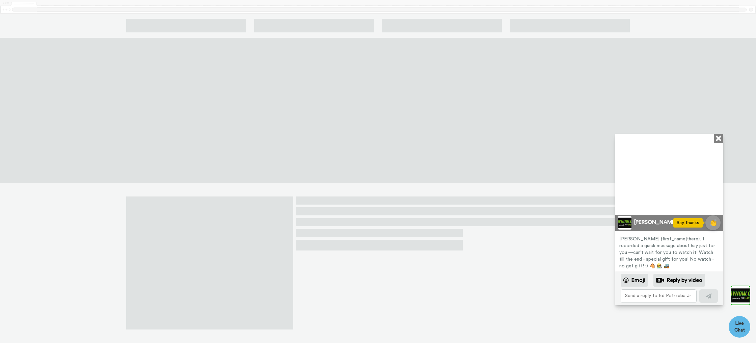
click at [740, 300] on img at bounding box center [740, 295] width 18 height 18
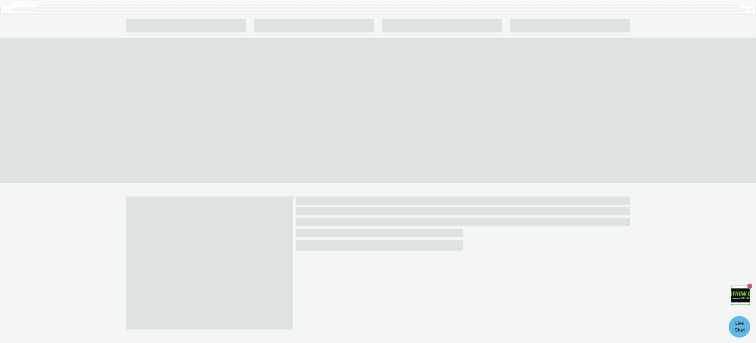
click at [740, 300] on img at bounding box center [740, 295] width 18 height 18
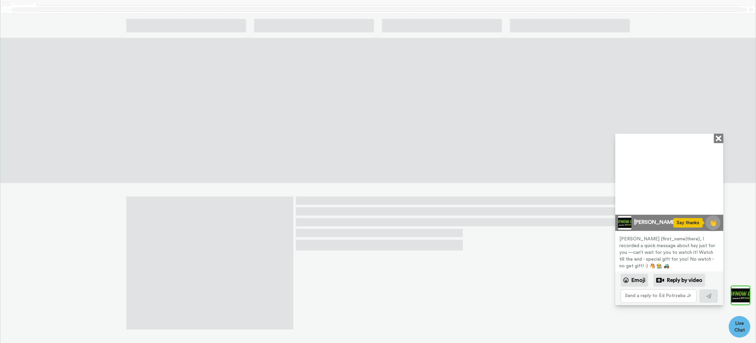
click at [717, 139] on icon at bounding box center [719, 139] width 6 height 6
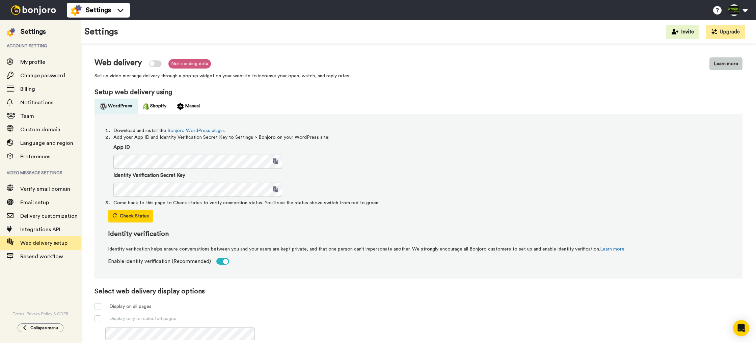
click at [724, 63] on button "Learn more" at bounding box center [725, 63] width 33 height 13
click at [735, 10] on button at bounding box center [738, 10] width 26 height 15
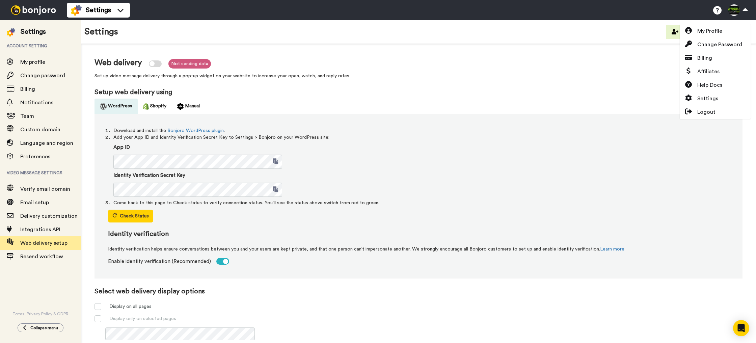
click at [573, 24] on div "Settings Invite Upgrade" at bounding box center [418, 32] width 675 height 24
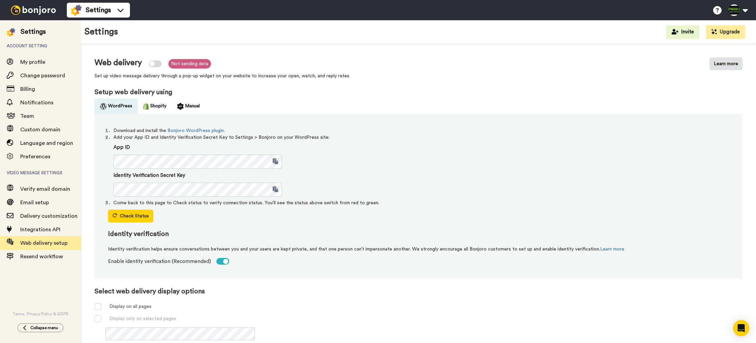
click at [15, 7] on img at bounding box center [33, 9] width 51 height 9
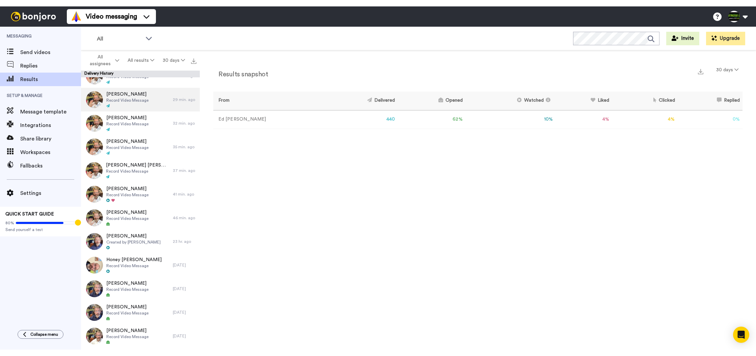
scroll to position [131, 0]
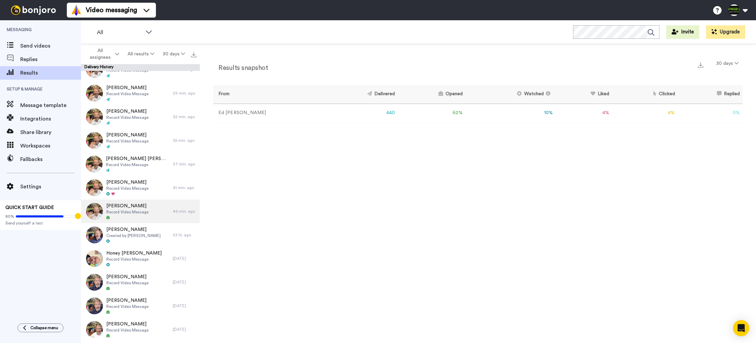
click at [153, 212] on div "[PERSON_NAME] Record Video Message" at bounding box center [127, 211] width 92 height 24
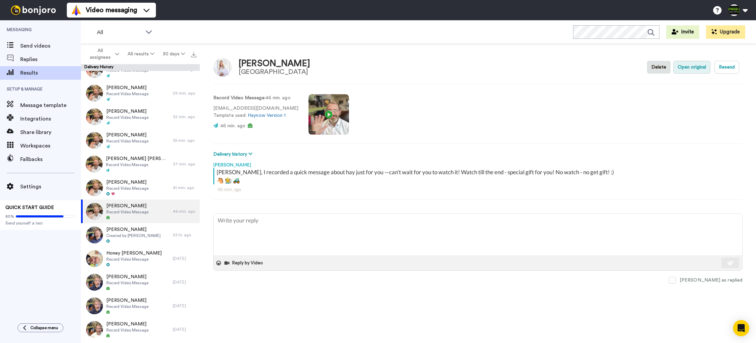
click at [687, 68] on button "Open original" at bounding box center [691, 67] width 37 height 13
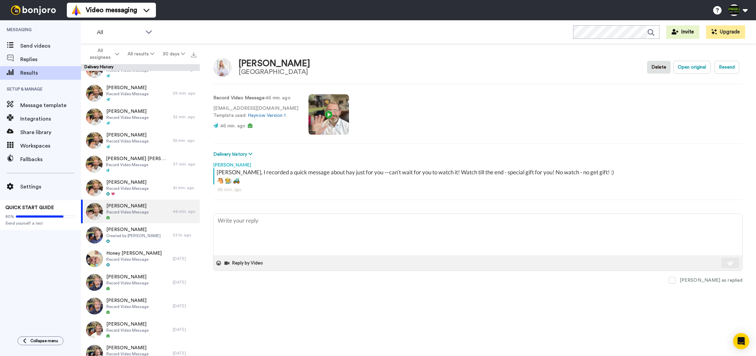
type textarea "x"
